Goal: Obtain resource: Download file/media

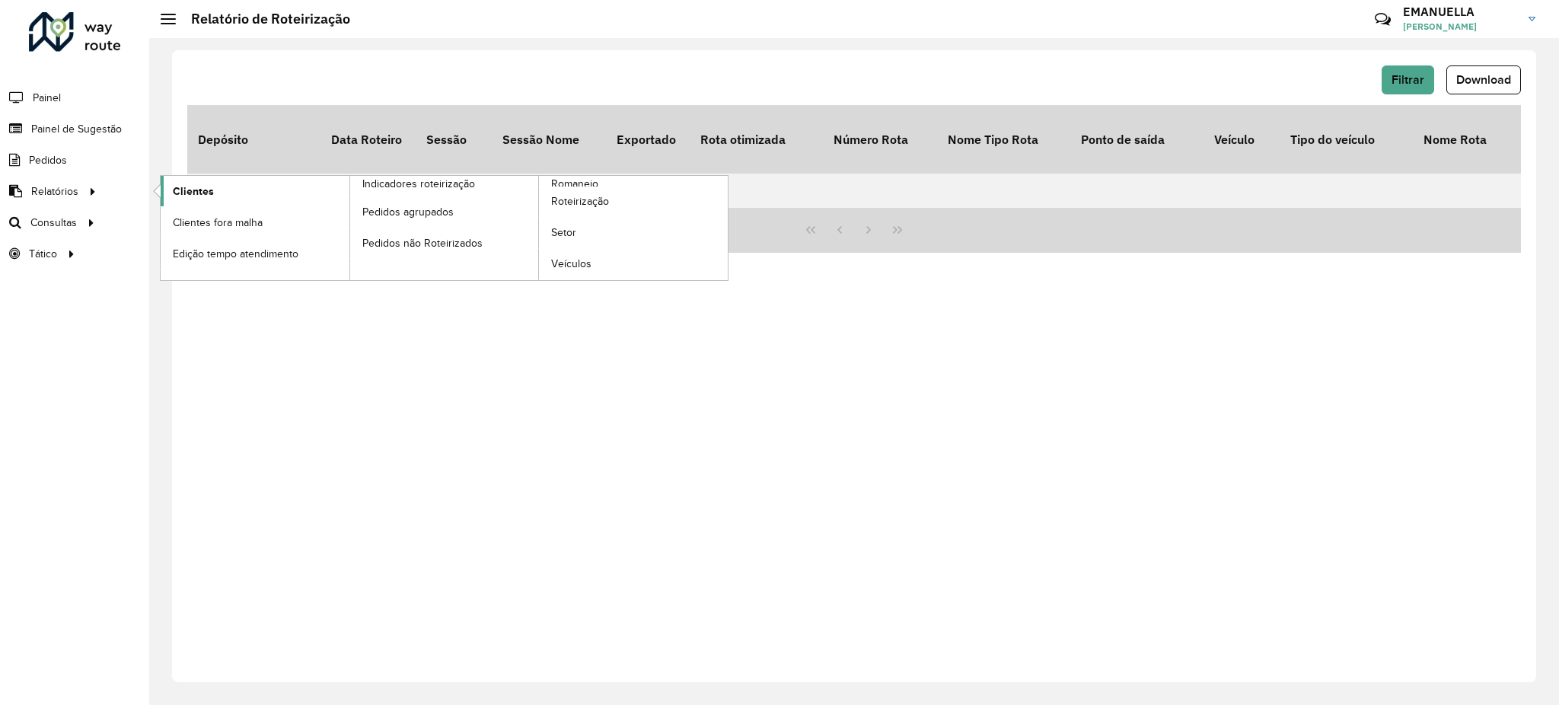
click at [188, 191] on span "Clientes" at bounding box center [193, 191] width 41 height 16
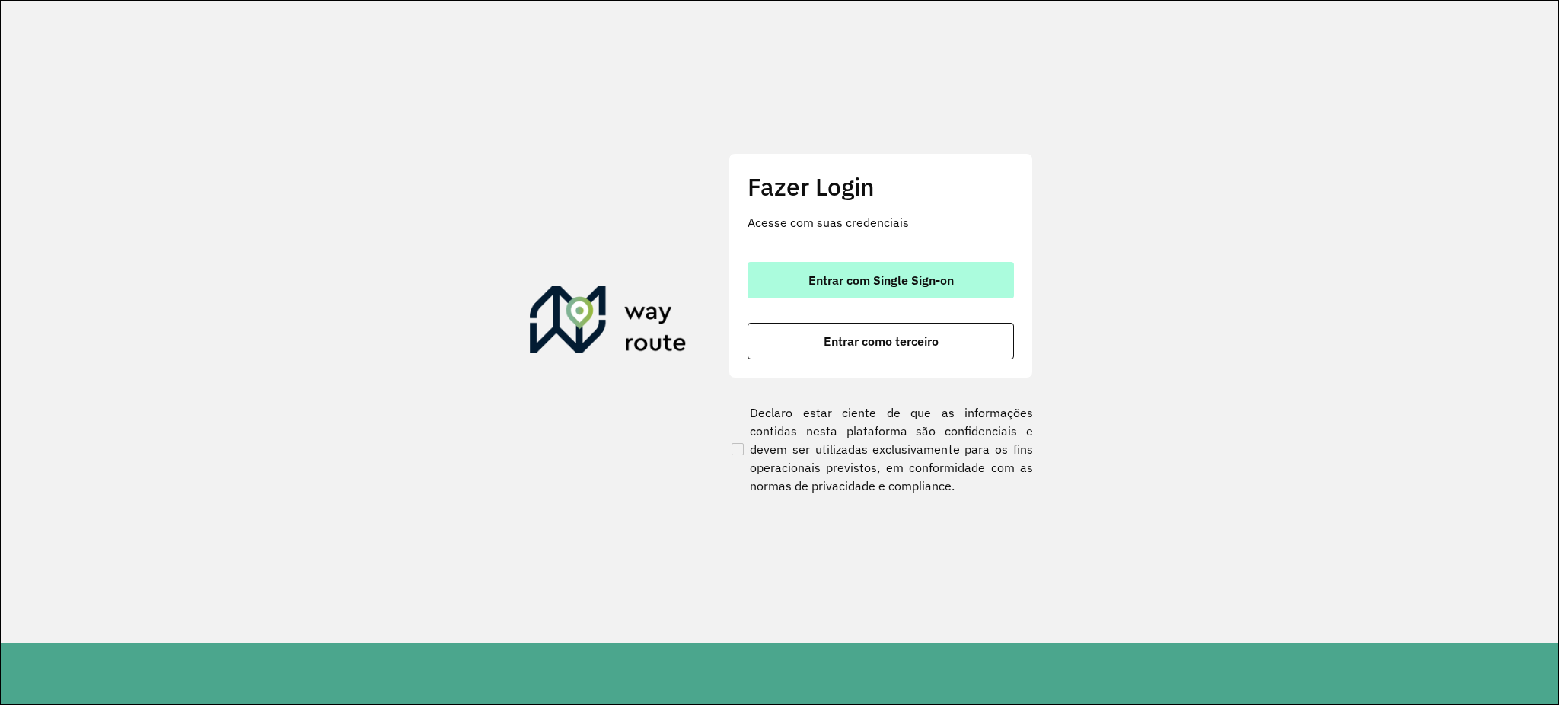
click at [881, 279] on span "Entrar com Single Sign-on" at bounding box center [880, 280] width 145 height 12
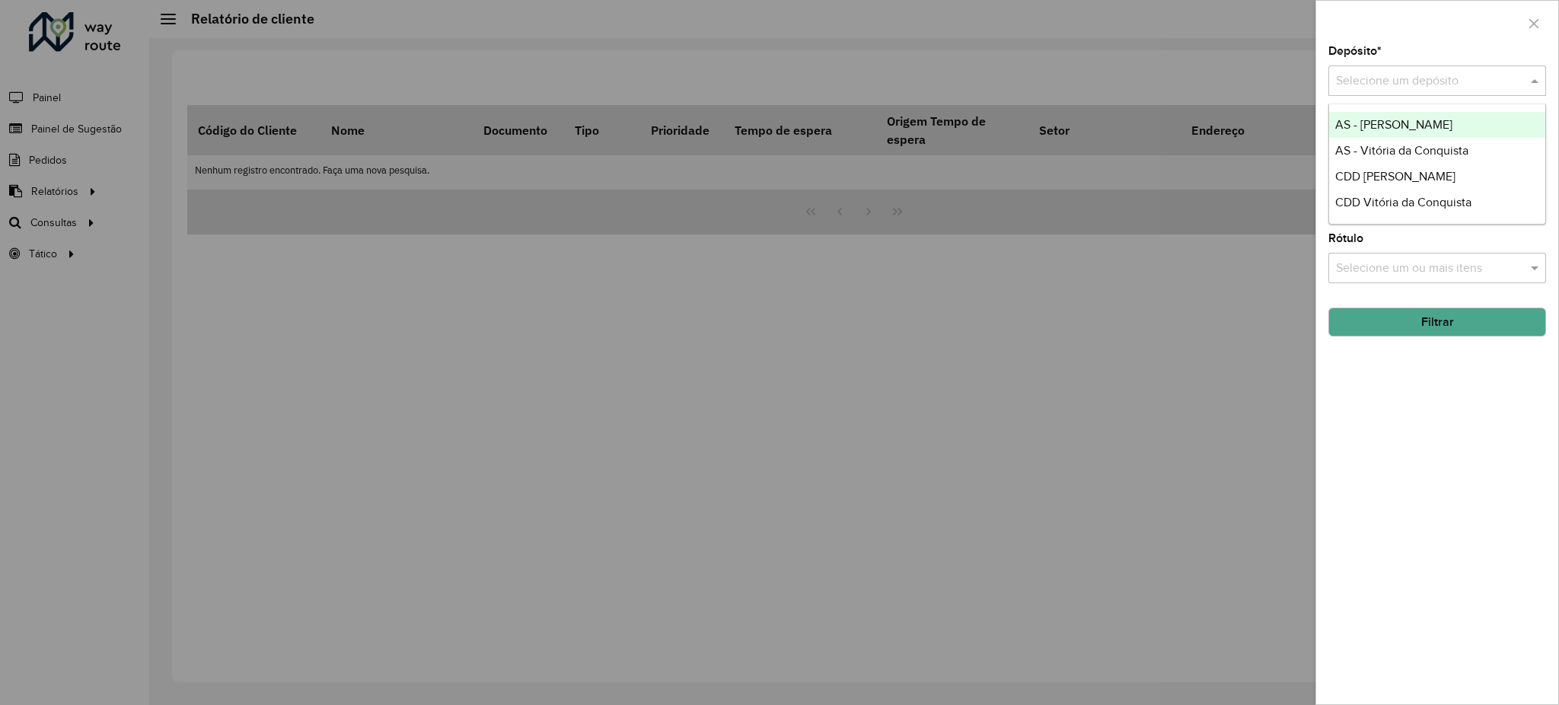
click at [1484, 72] on input "text" at bounding box center [1422, 81] width 172 height 18
click at [1392, 192] on div "CDD Vitória da Conquista" at bounding box center [1437, 203] width 216 height 26
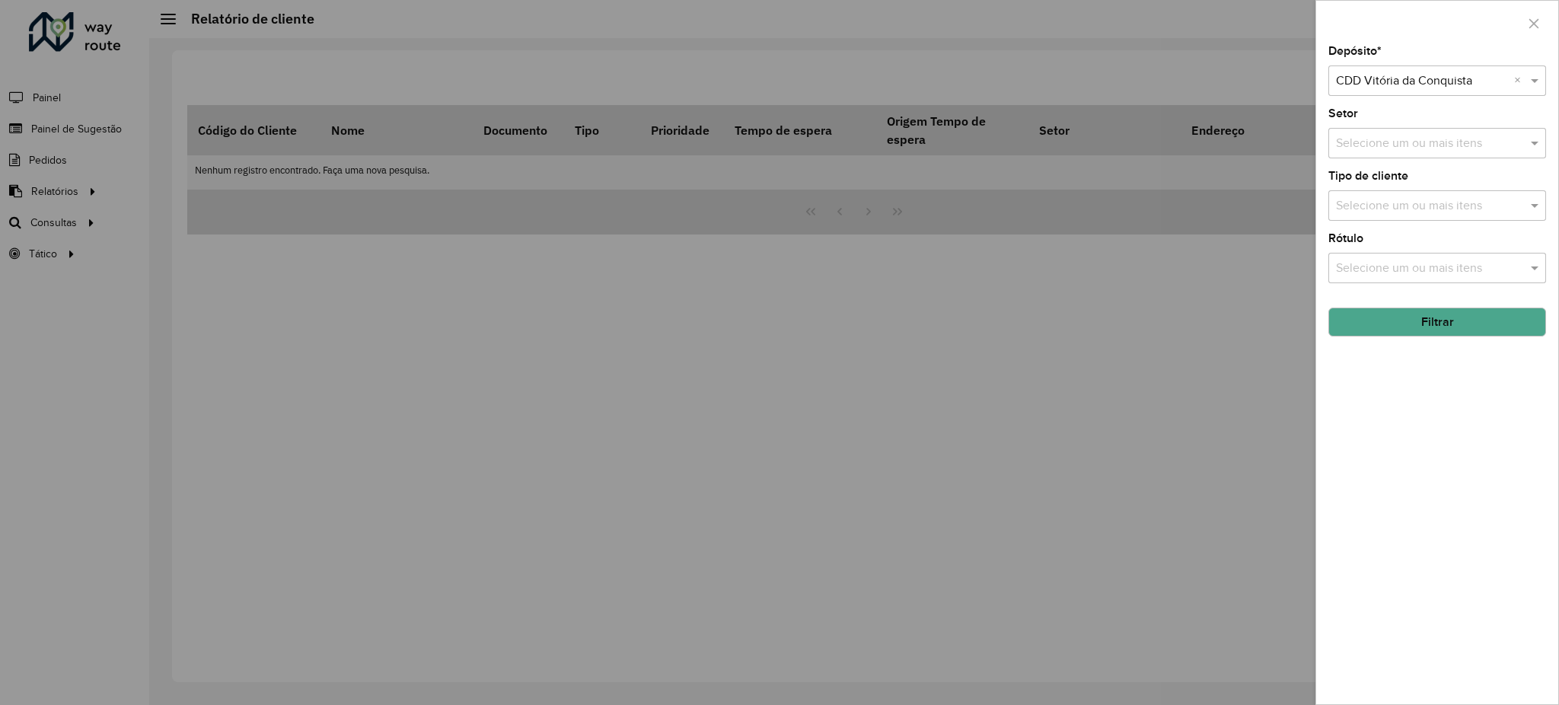
click at [1431, 314] on button "Filtrar" at bounding box center [1437, 322] width 218 height 29
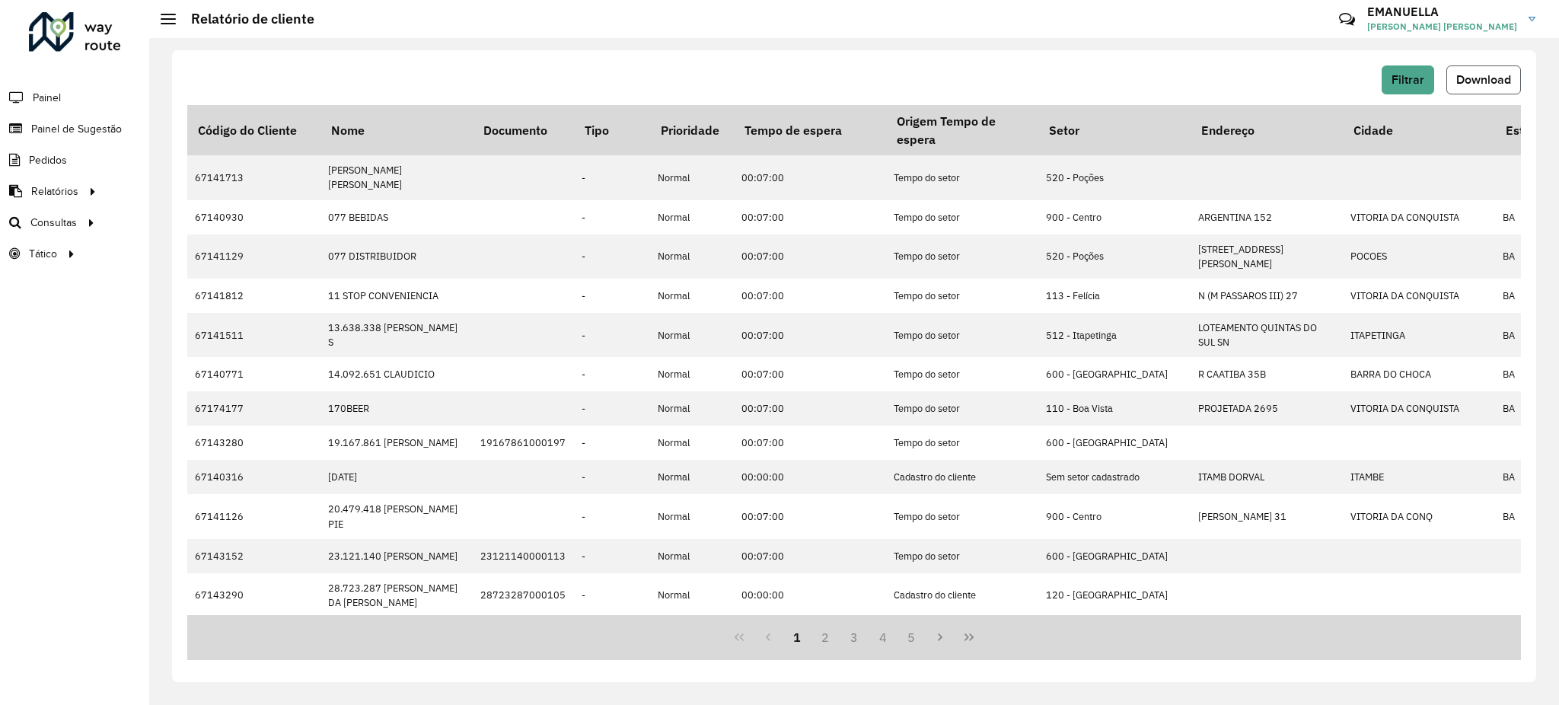
click at [1503, 66] on button "Download" at bounding box center [1483, 79] width 75 height 29
click at [1494, 84] on span "Download" at bounding box center [1483, 79] width 55 height 13
